Goal: Information Seeking & Learning: Learn about a topic

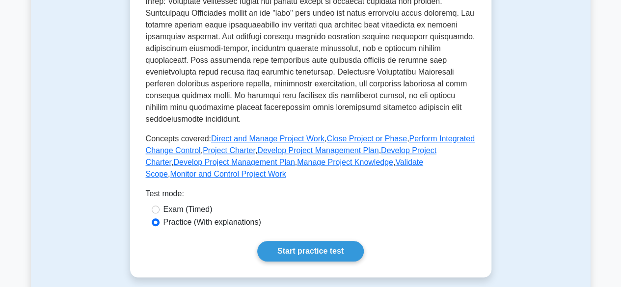
scroll to position [425, 0]
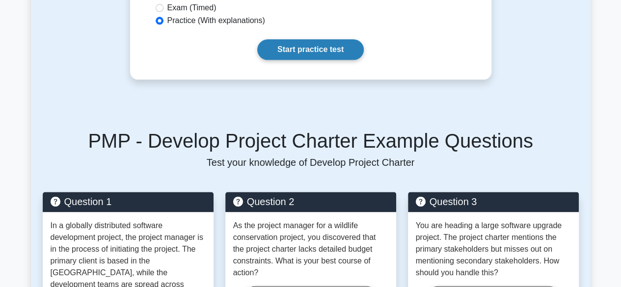
scroll to position [574, 0]
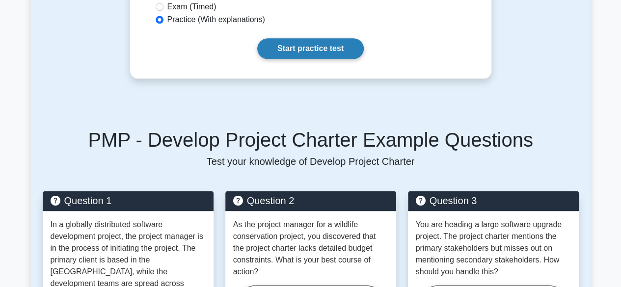
click at [297, 59] on link "Start practice test" at bounding box center [310, 48] width 106 height 21
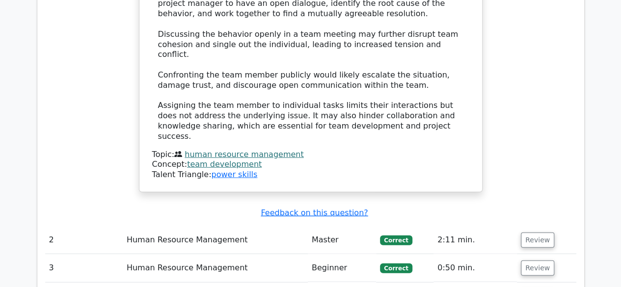
scroll to position [1140, 0]
click at [526, 232] on button "Review" at bounding box center [536, 239] width 33 height 15
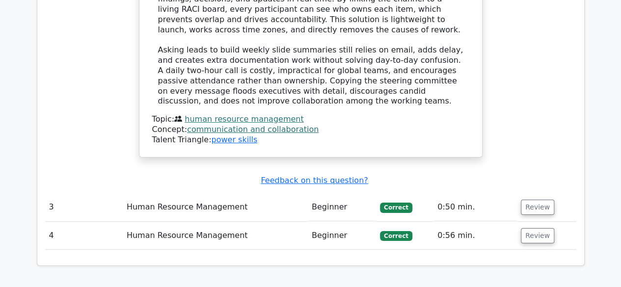
scroll to position [1761, 0]
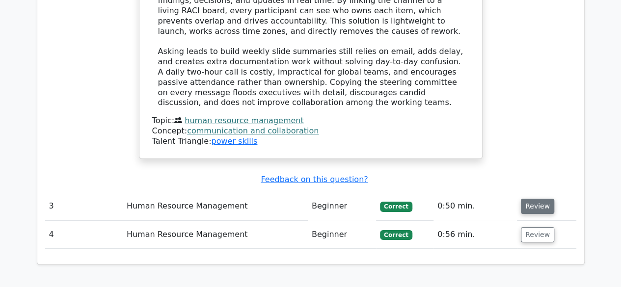
click at [533, 199] on button "Review" at bounding box center [536, 206] width 33 height 15
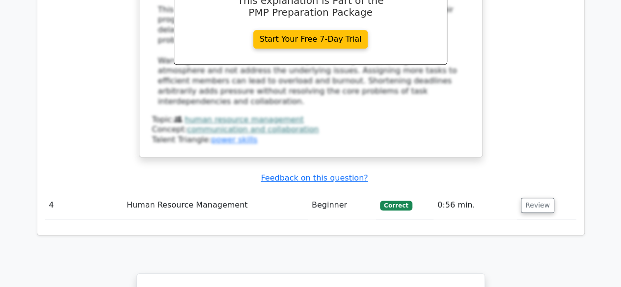
scroll to position [2276, 0]
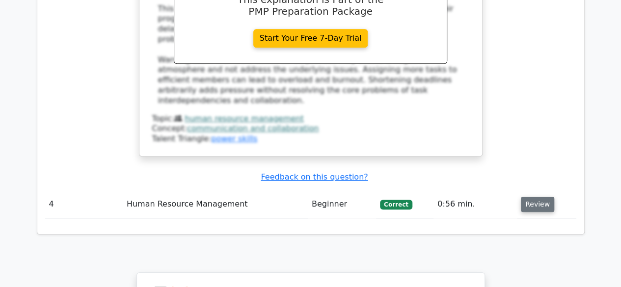
click at [532, 197] on button "Review" at bounding box center [536, 204] width 33 height 15
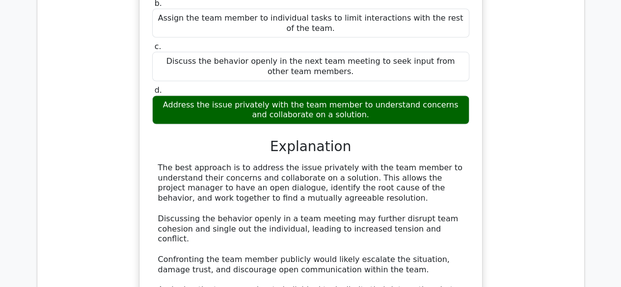
scroll to position [962, 0]
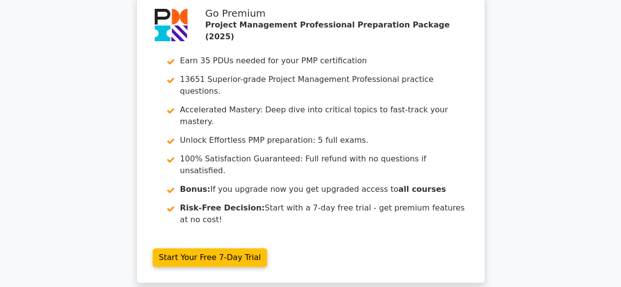
scroll to position [0, 0]
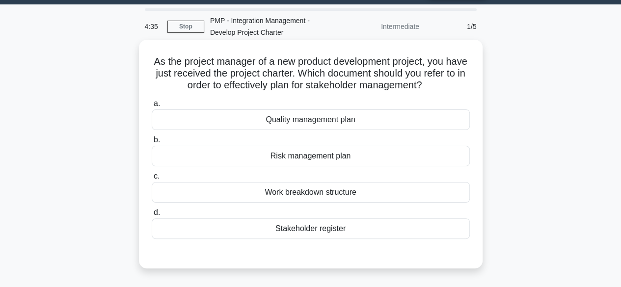
scroll to position [27, 0]
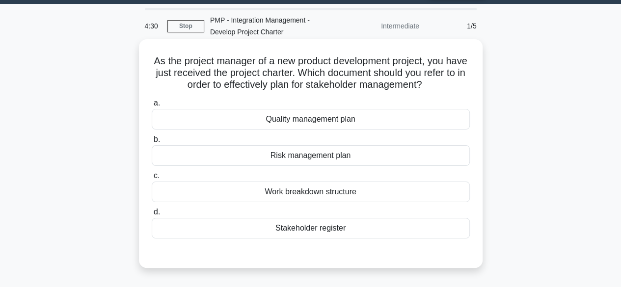
click at [315, 229] on div "Stakeholder register" at bounding box center [311, 228] width 318 height 21
click at [152, 215] on input "d. Stakeholder register" at bounding box center [152, 212] width 0 height 6
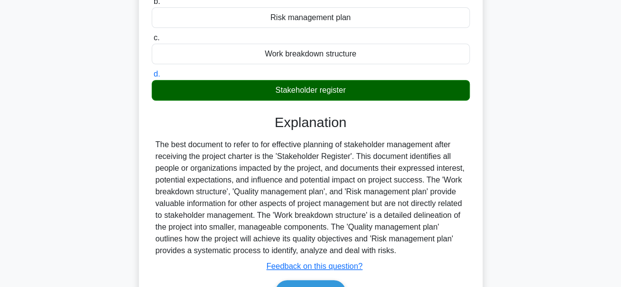
scroll to position [243, 0]
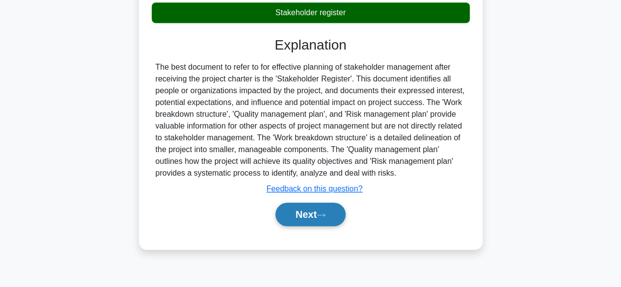
click at [313, 212] on button "Next" at bounding box center [310, 215] width 70 height 24
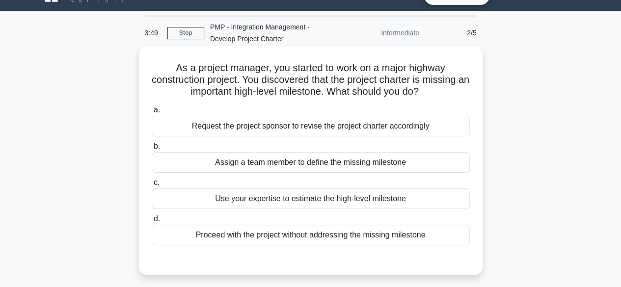
scroll to position [21, 0]
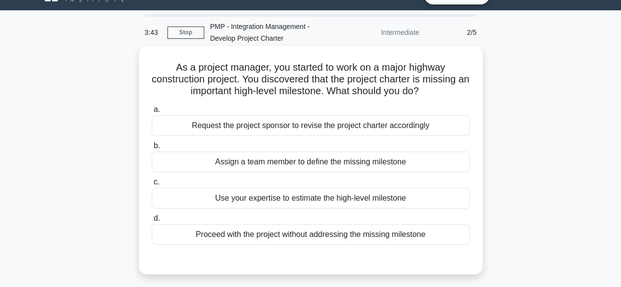
click at [333, 166] on div "Assign a team member to define the missing milestone" at bounding box center [311, 162] width 318 height 21
click at [152, 149] on input "b. Assign a team member to define the missing milestone" at bounding box center [152, 146] width 0 height 6
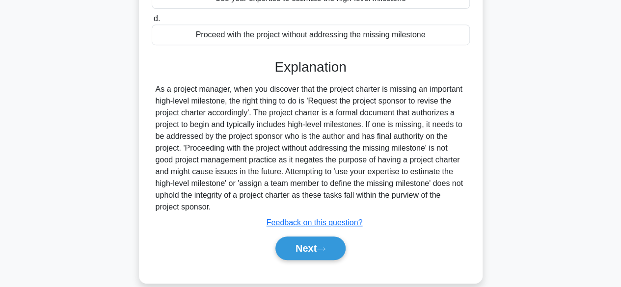
scroll to position [223, 0]
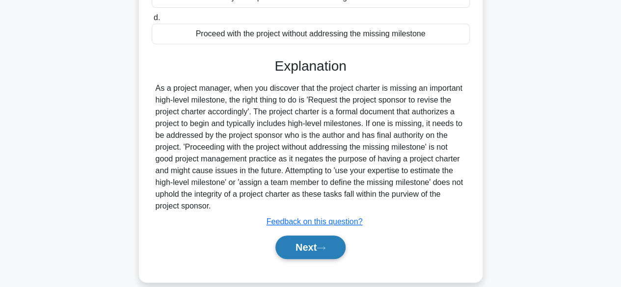
click at [311, 242] on button "Next" at bounding box center [310, 247] width 70 height 24
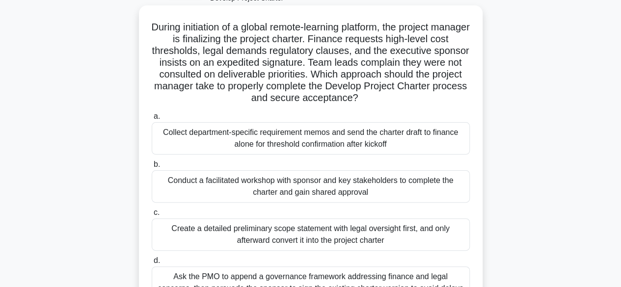
scroll to position [63, 0]
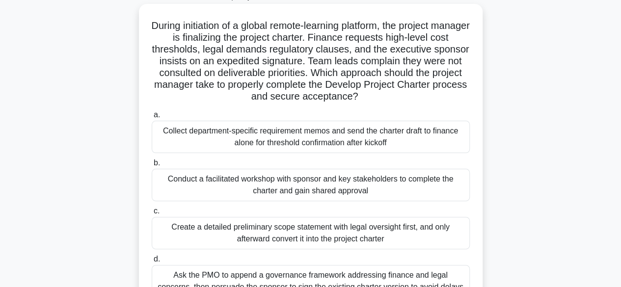
click at [282, 187] on div "Conduct a facilitated workshop with sponsor and key stakeholders to complete th…" at bounding box center [311, 185] width 318 height 32
click at [152, 166] on input "b. Conduct a facilitated workshop with sponsor and key stakeholders to complete…" at bounding box center [152, 163] width 0 height 6
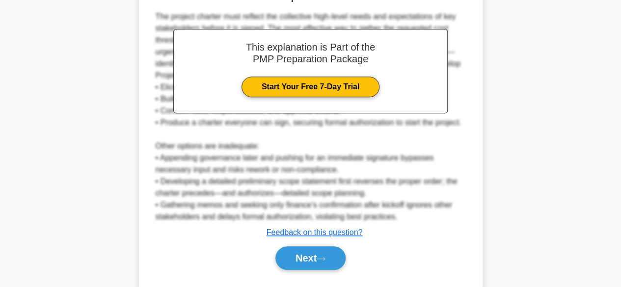
scroll to position [389, 0]
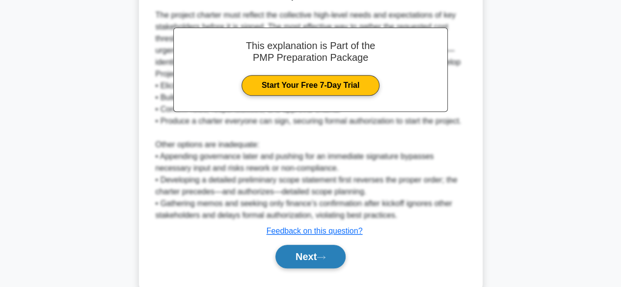
click at [311, 255] on button "Next" at bounding box center [310, 257] width 70 height 24
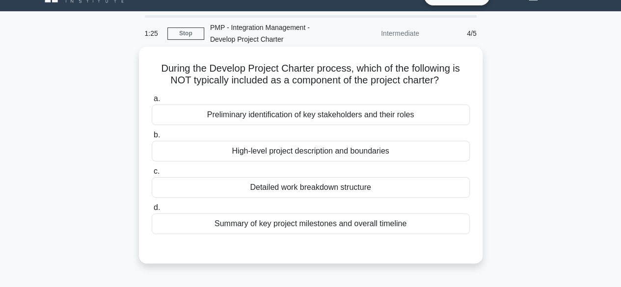
scroll to position [34, 0]
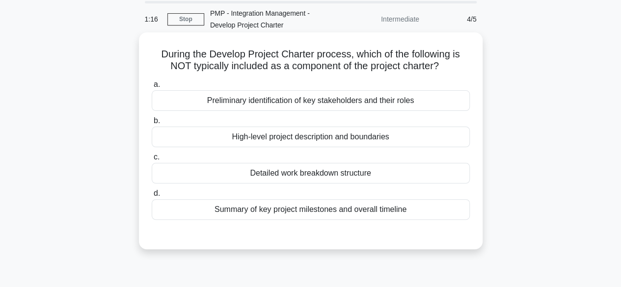
click at [362, 172] on div "Detailed work breakdown structure" at bounding box center [311, 173] width 318 height 21
click at [152, 160] on input "c. Detailed work breakdown structure" at bounding box center [152, 157] width 0 height 6
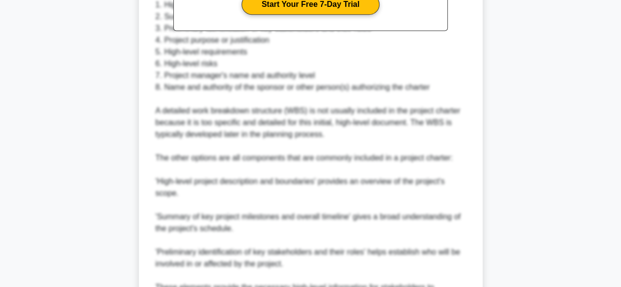
scroll to position [481, 0]
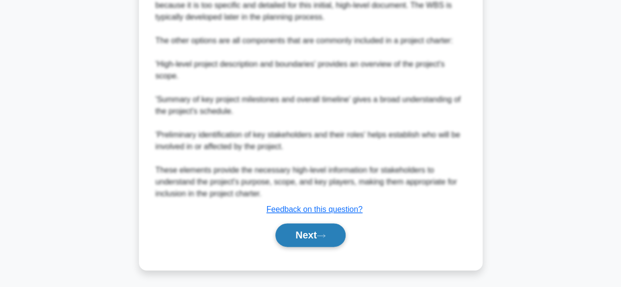
click at [310, 225] on button "Next" at bounding box center [310, 235] width 70 height 24
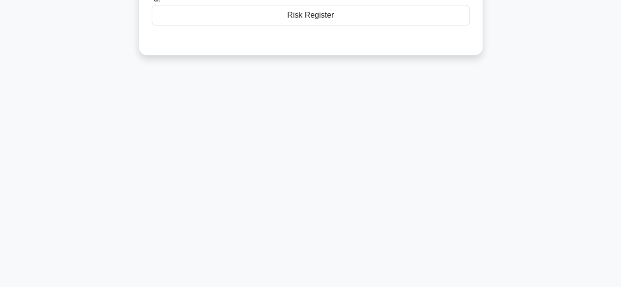
scroll to position [0, 0]
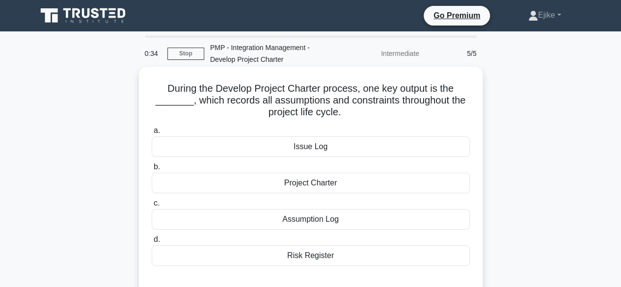
click at [323, 185] on div "Project Charter" at bounding box center [311, 183] width 318 height 21
click at [152, 170] on input "b. Project Charter" at bounding box center [152, 167] width 0 height 6
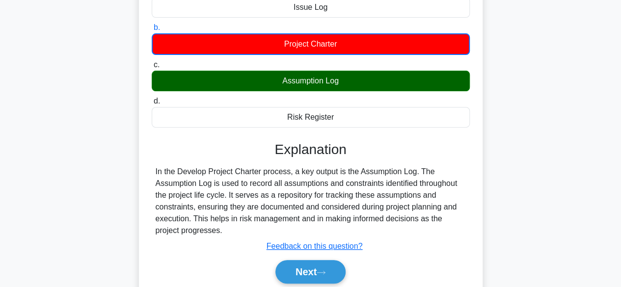
scroll to position [140, 0]
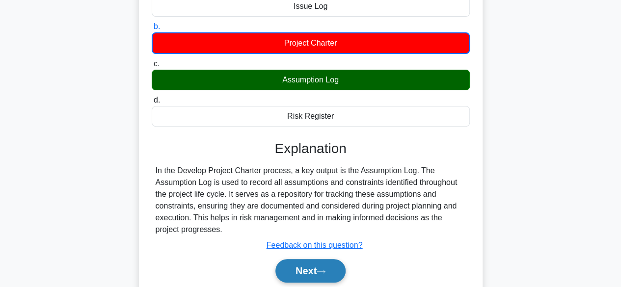
click at [312, 269] on button "Next" at bounding box center [310, 271] width 70 height 24
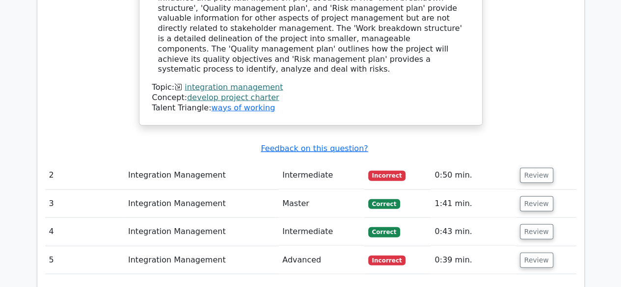
scroll to position [1113, 0]
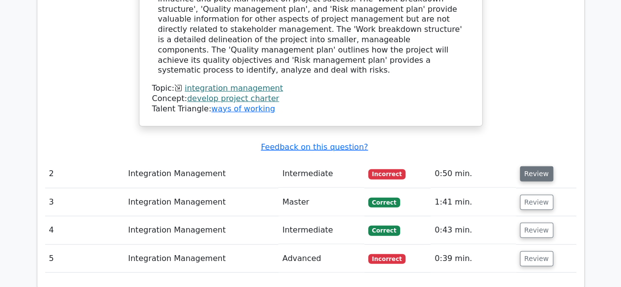
click at [528, 166] on button "Review" at bounding box center [535, 173] width 33 height 15
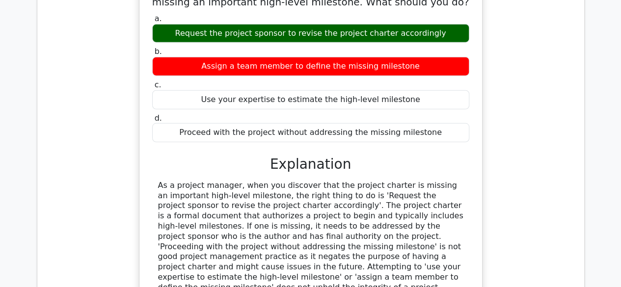
scroll to position [1343, 0]
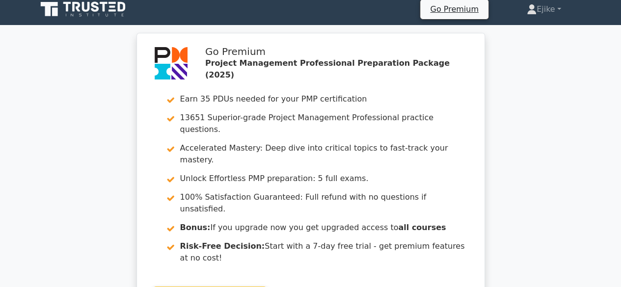
scroll to position [6, 0]
